Goal: Navigation & Orientation: Find specific page/section

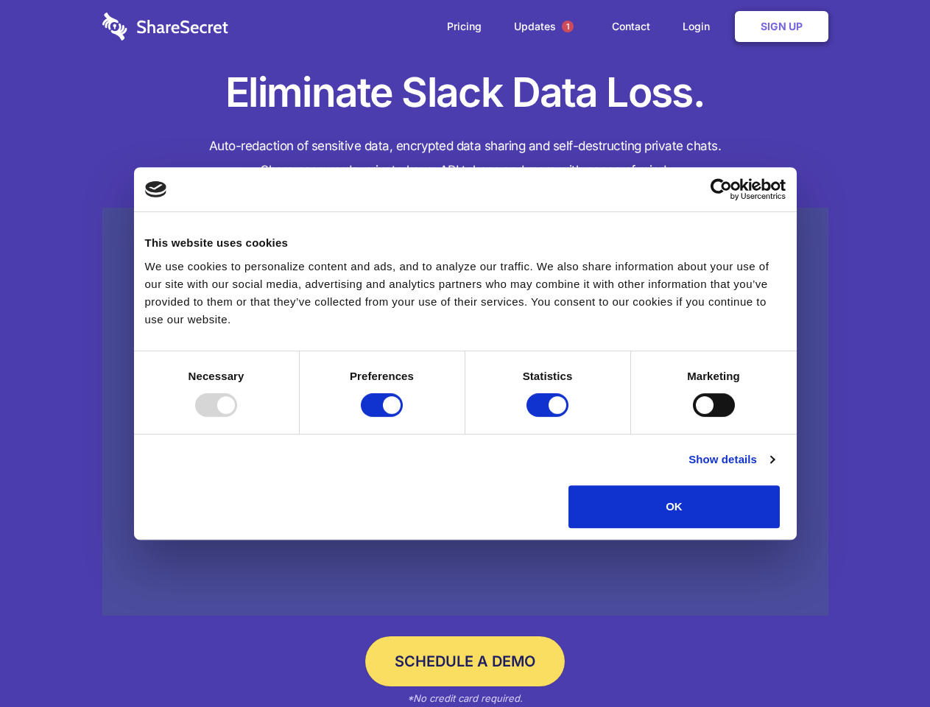
click at [237, 417] on div at bounding box center [216, 405] width 42 height 24
click at [403, 417] on input "Preferences" at bounding box center [382, 405] width 42 height 24
checkbox input "false"
click at [549, 417] on input "Statistics" at bounding box center [547, 405] width 42 height 24
checkbox input "false"
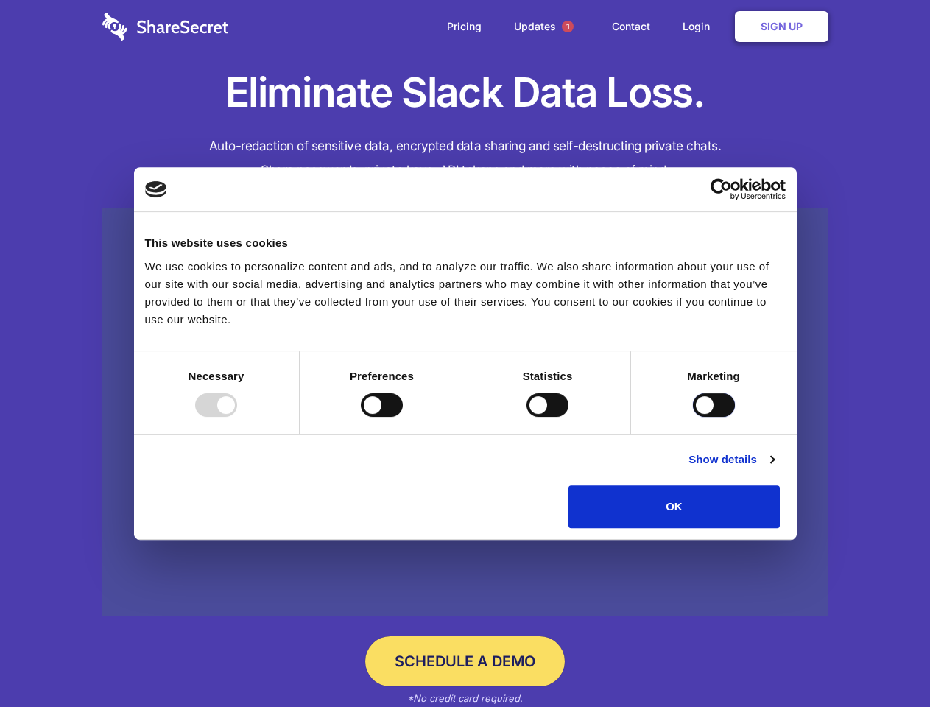
click at [693, 417] on input "Marketing" at bounding box center [714, 405] width 42 height 24
checkbox input "true"
click at [774, 468] on link "Show details" at bounding box center [730, 460] width 85 height 18
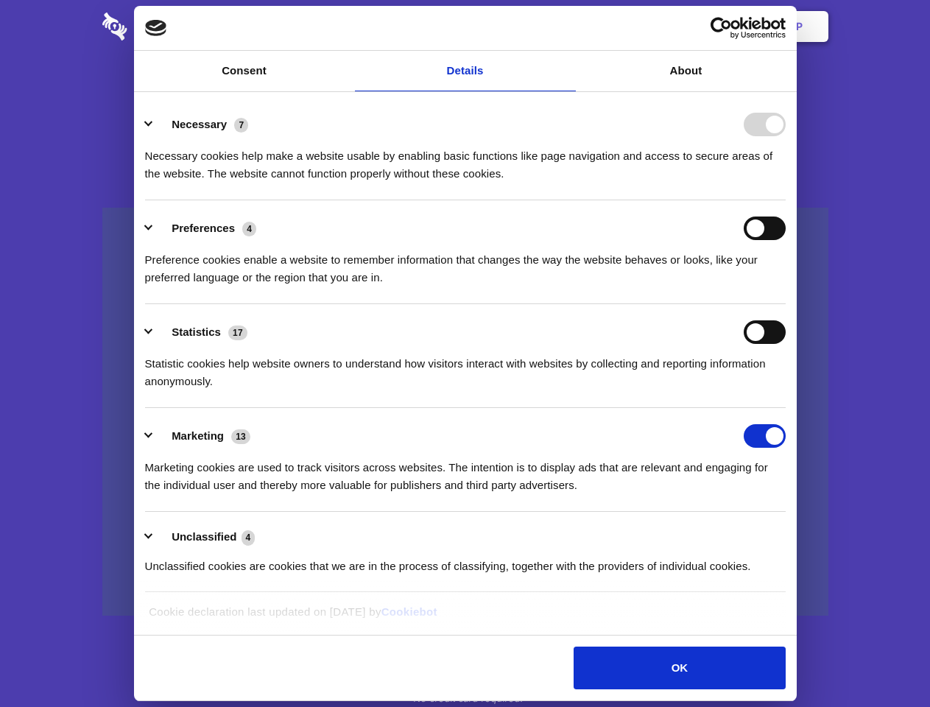
click at [785, 200] on li "Necessary 7 Necessary cookies help make a website usable by enabling basic func…" at bounding box center [465, 148] width 640 height 104
click at [567, 27] on span "1" at bounding box center [568, 27] width 12 height 12
